Goal: Task Accomplishment & Management: Complete application form

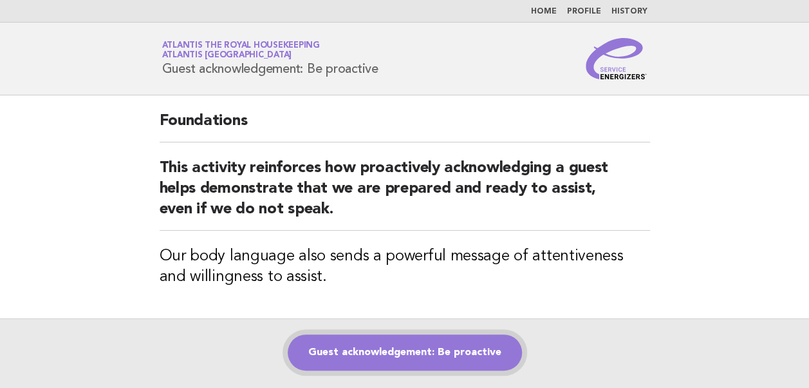
click at [349, 343] on link "Guest acknowledgement: Be proactive" at bounding box center [405, 352] width 234 height 36
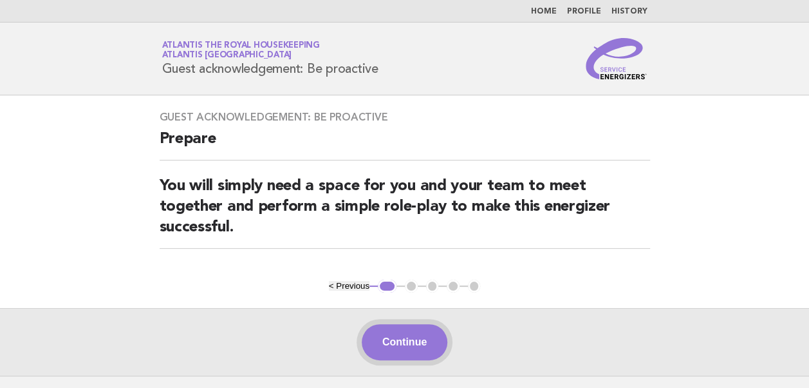
click at [412, 352] on button "Continue" at bounding box center [405, 342] width 86 height 36
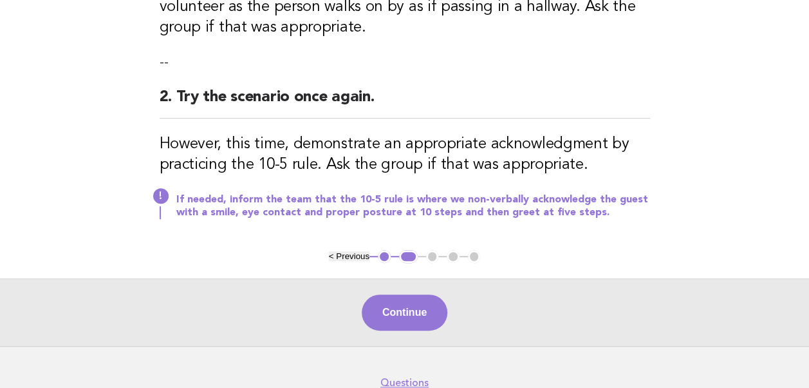
scroll to position [272, 0]
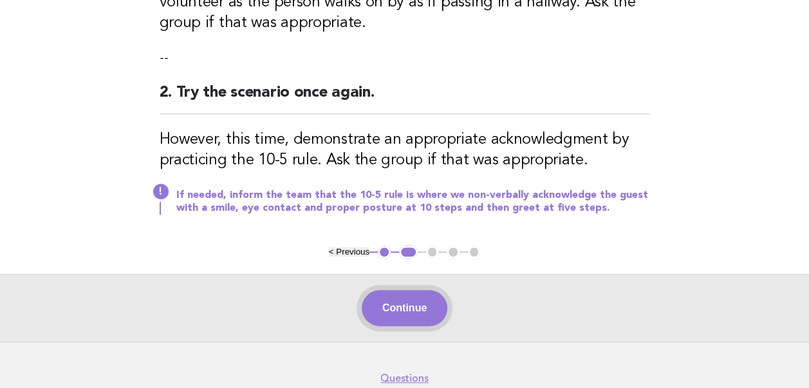
click at [402, 301] on button "Continue" at bounding box center [405, 308] width 86 height 36
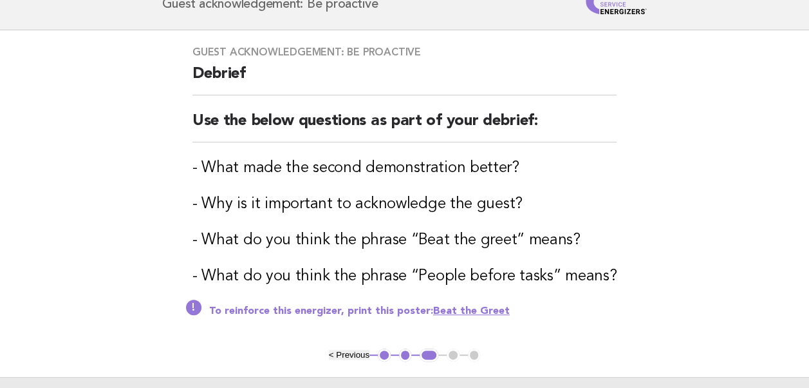
scroll to position [151, 0]
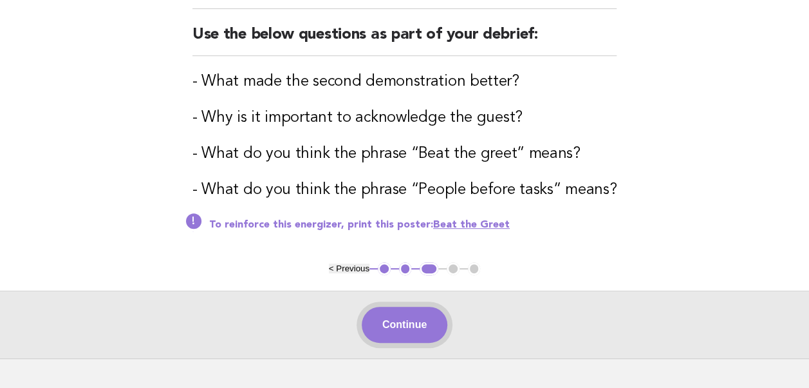
click at [404, 326] on button "Continue" at bounding box center [405, 324] width 86 height 36
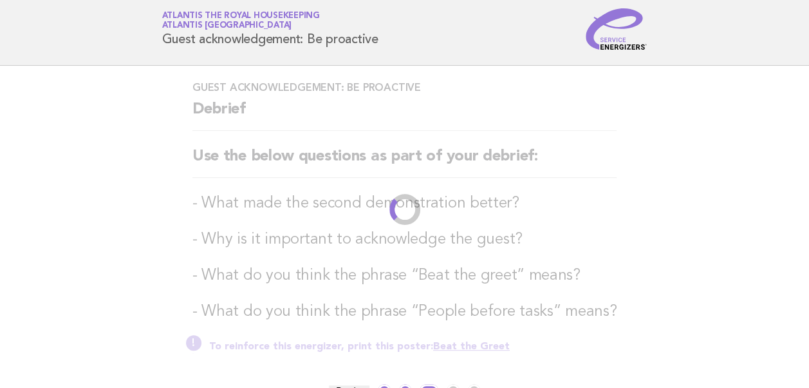
scroll to position [0, 0]
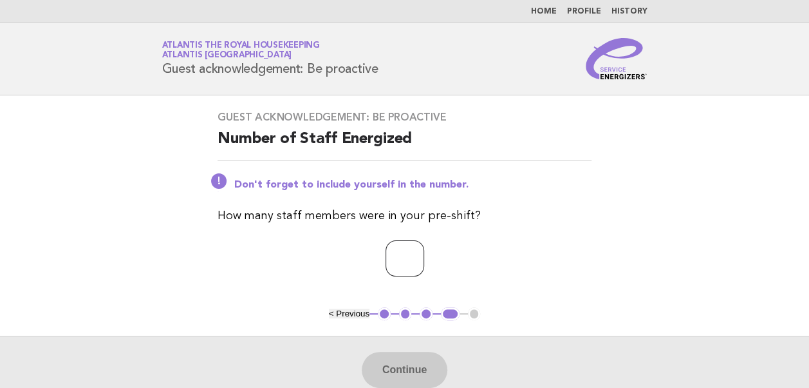
click at [386, 261] on input "number" at bounding box center [405, 258] width 39 height 36
type input "*"
click at [402, 363] on button "Continue" at bounding box center [405, 370] width 86 height 36
